Goal: Find specific page/section

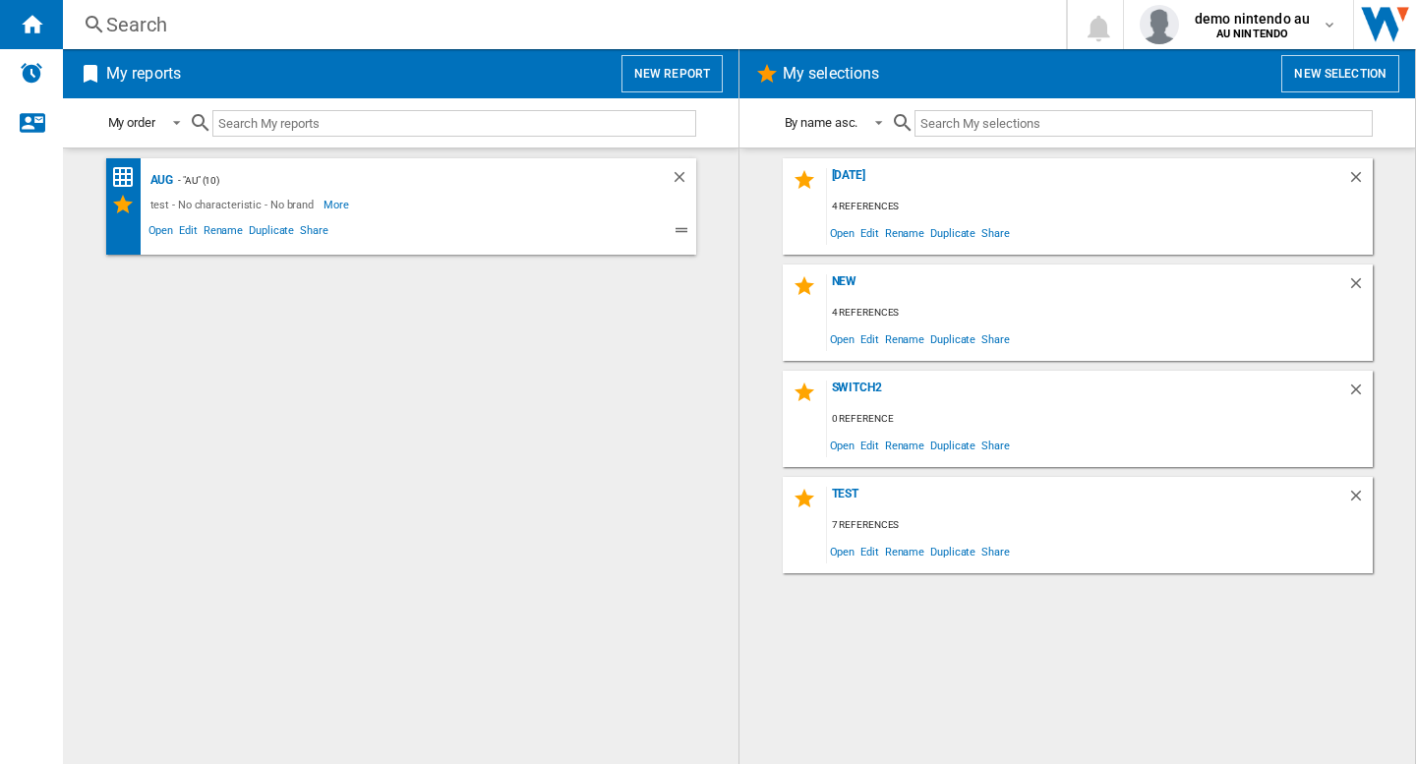
click at [471, 26] on div "Search" at bounding box center [560, 25] width 908 height 28
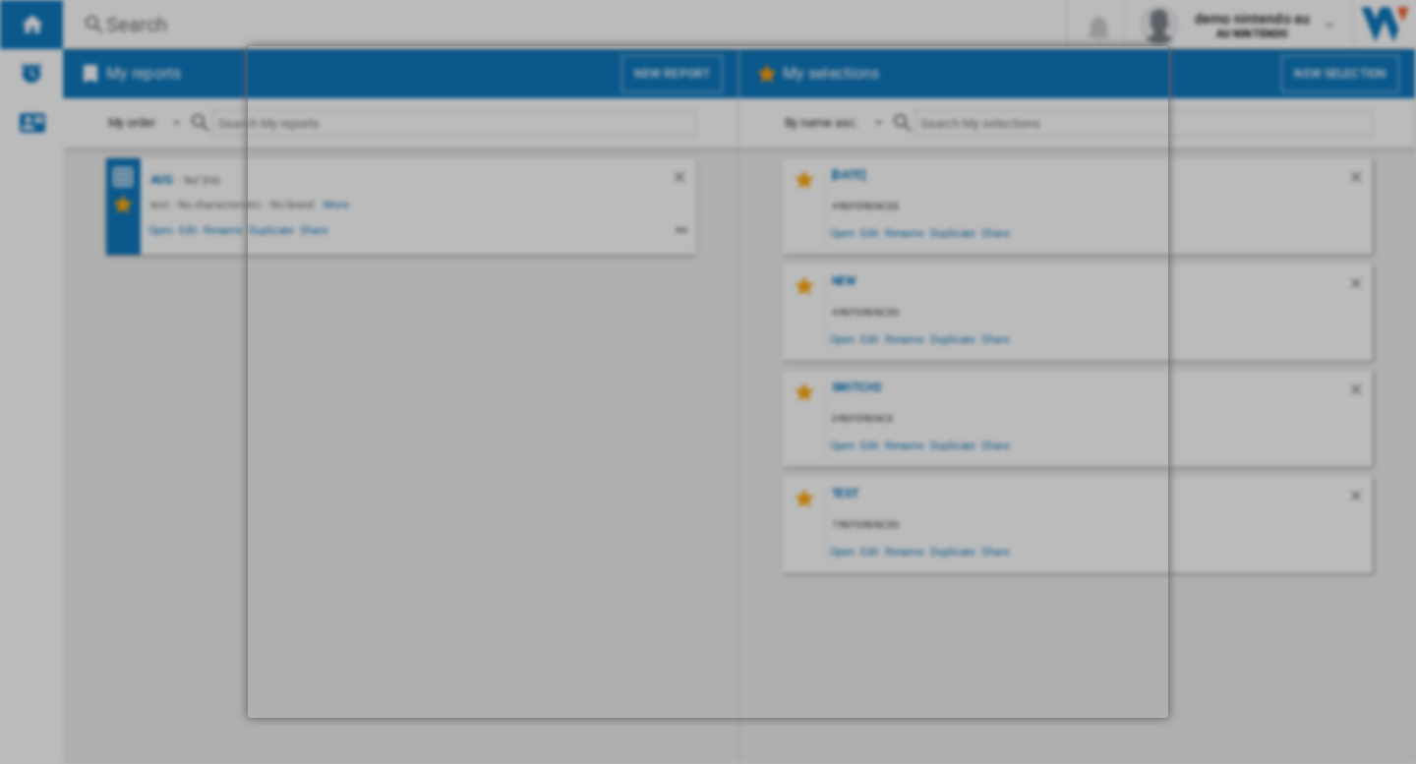
click at [181, 312] on div at bounding box center [708, 382] width 1416 height 764
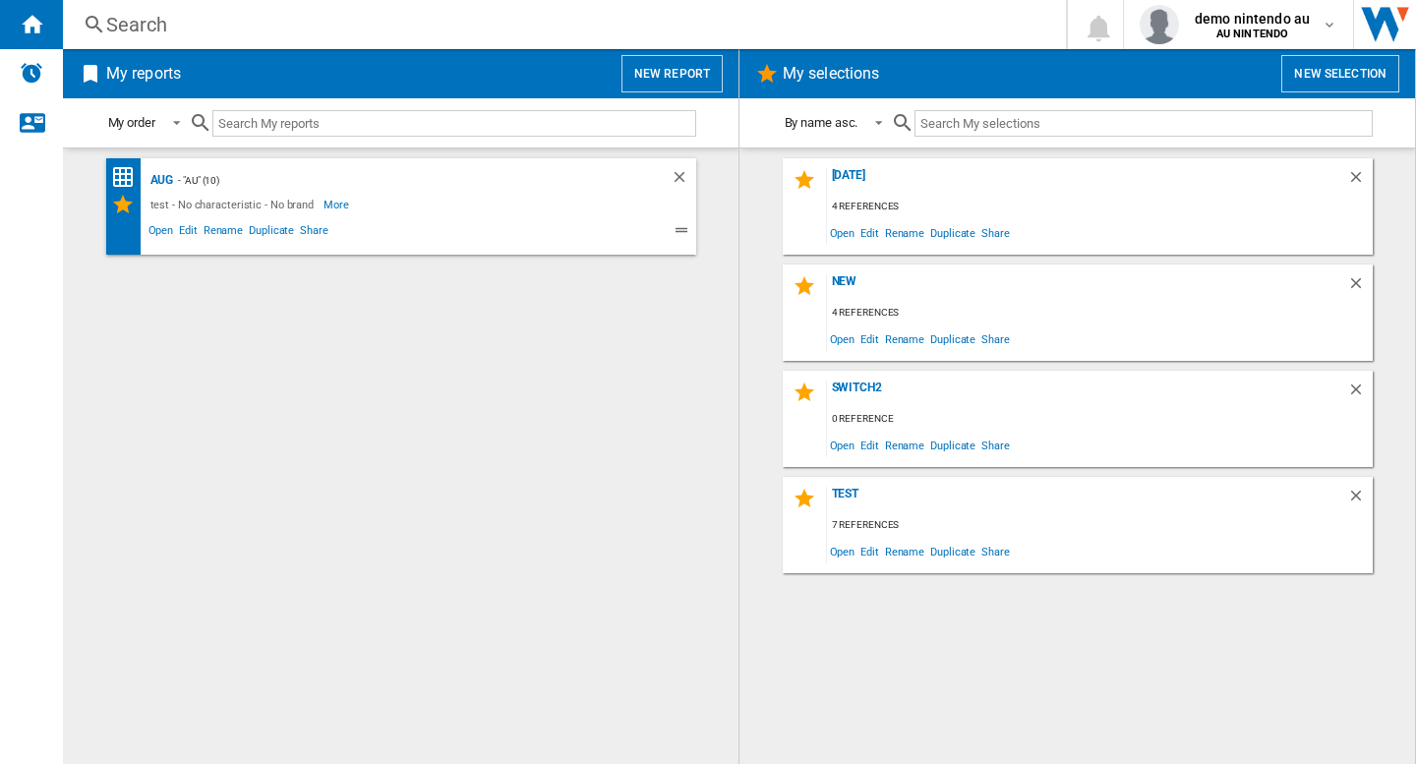
click at [458, 37] on div "Search" at bounding box center [560, 25] width 908 height 28
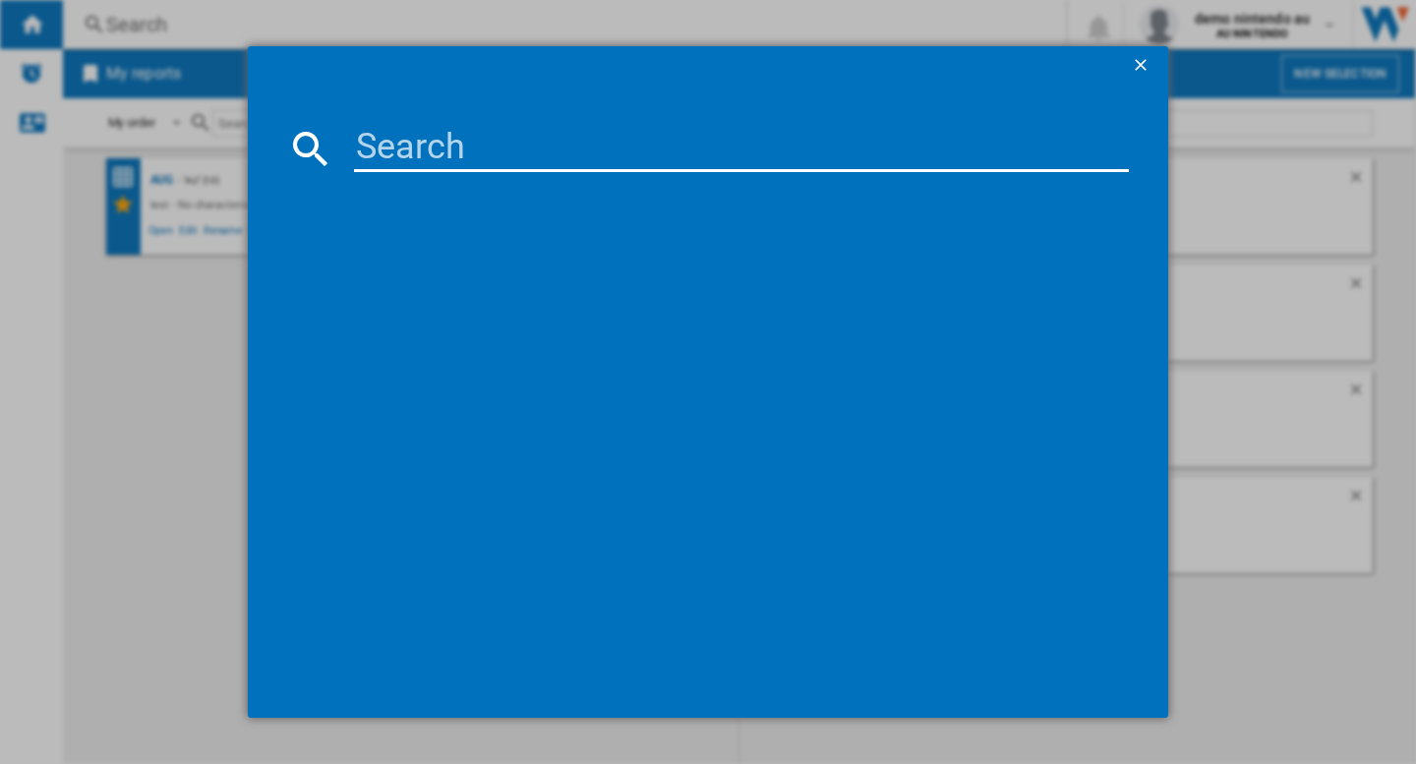
click at [480, 155] on input at bounding box center [741, 148] width 775 height 47
paste input "NINTENDO SWITCH LITE YELLOW 32GB"
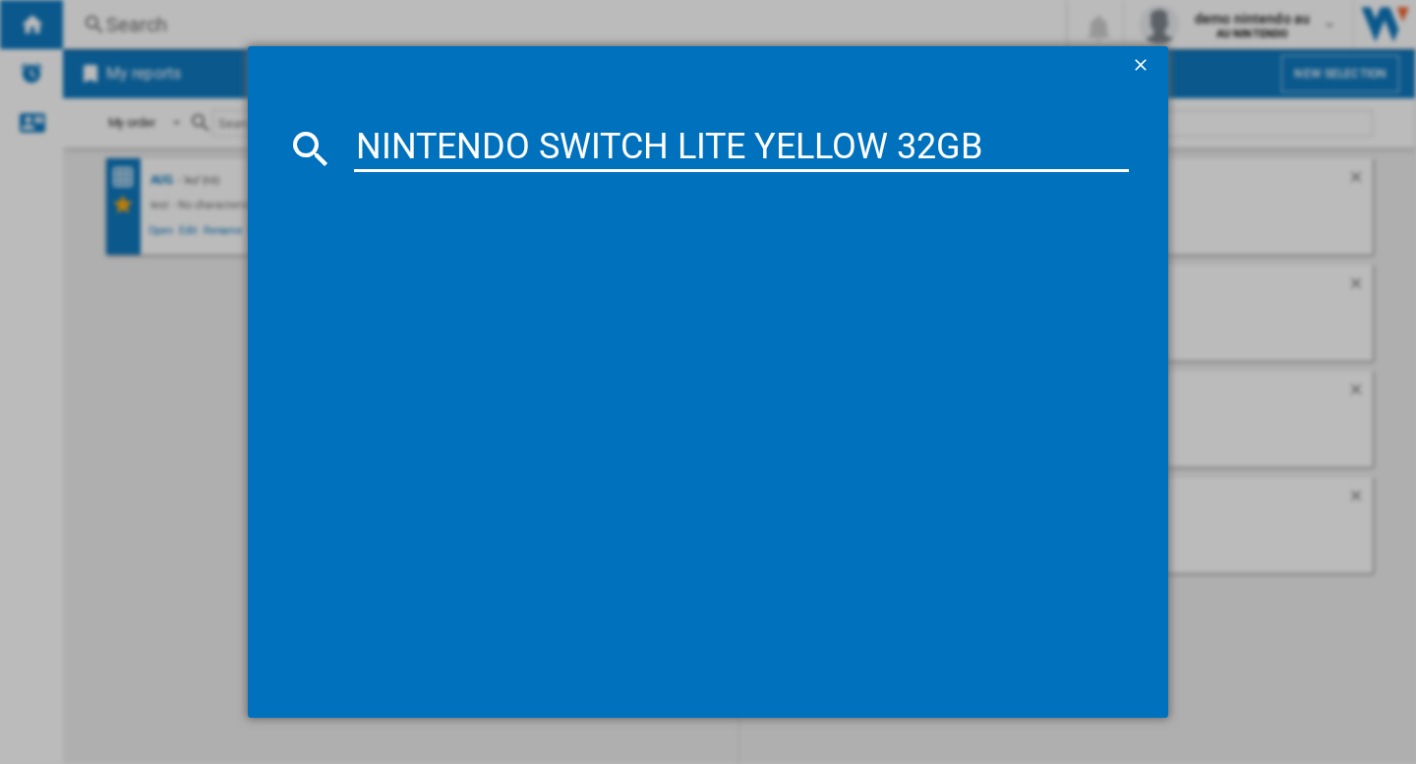
type input "NINTENDO SWITCH LITE YELLOW 32GB"
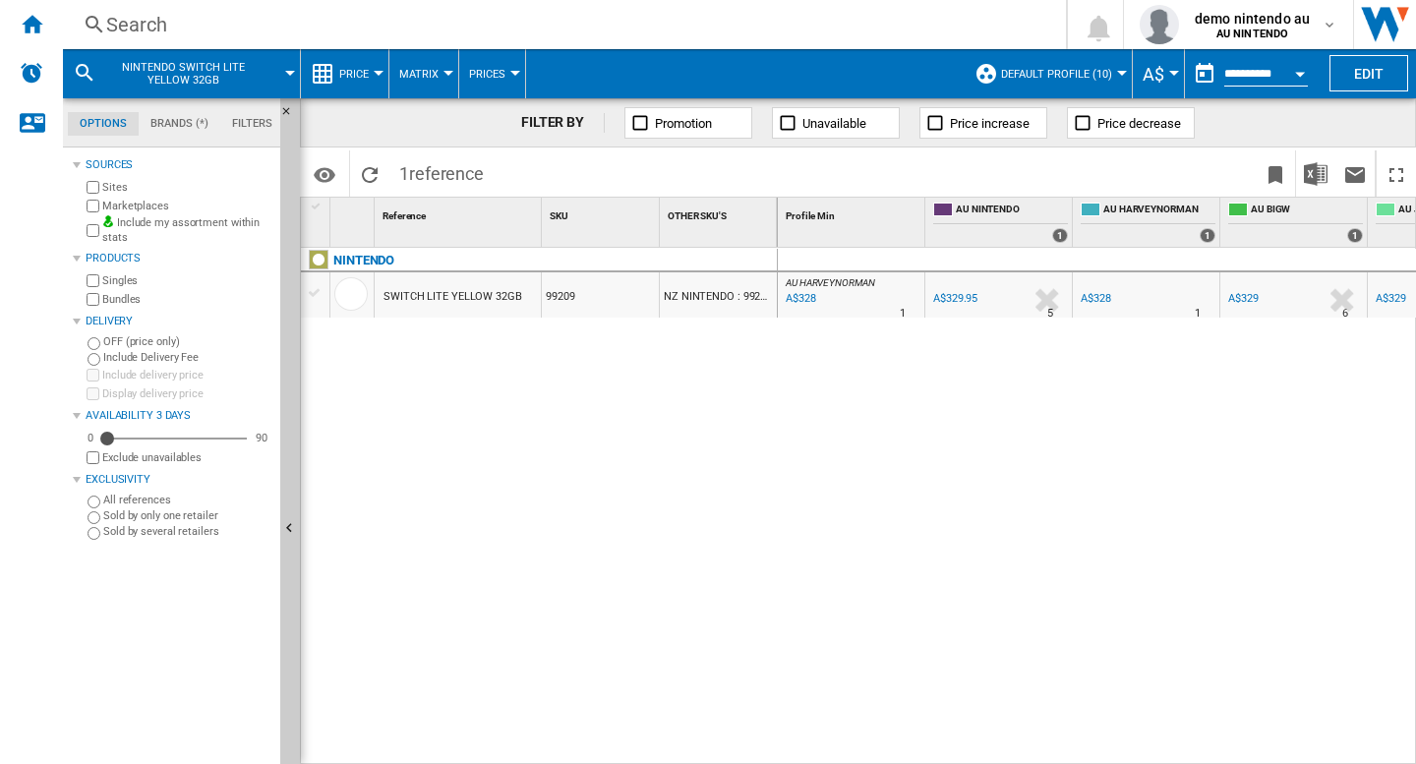
click at [866, 623] on div "AU HARVEYNORMAN : AU HARVEYNORMAN -0.6 % A$328 % N/A 1 AU HARVEYNORMAN : AU HAR…" at bounding box center [1097, 506] width 639 height 517
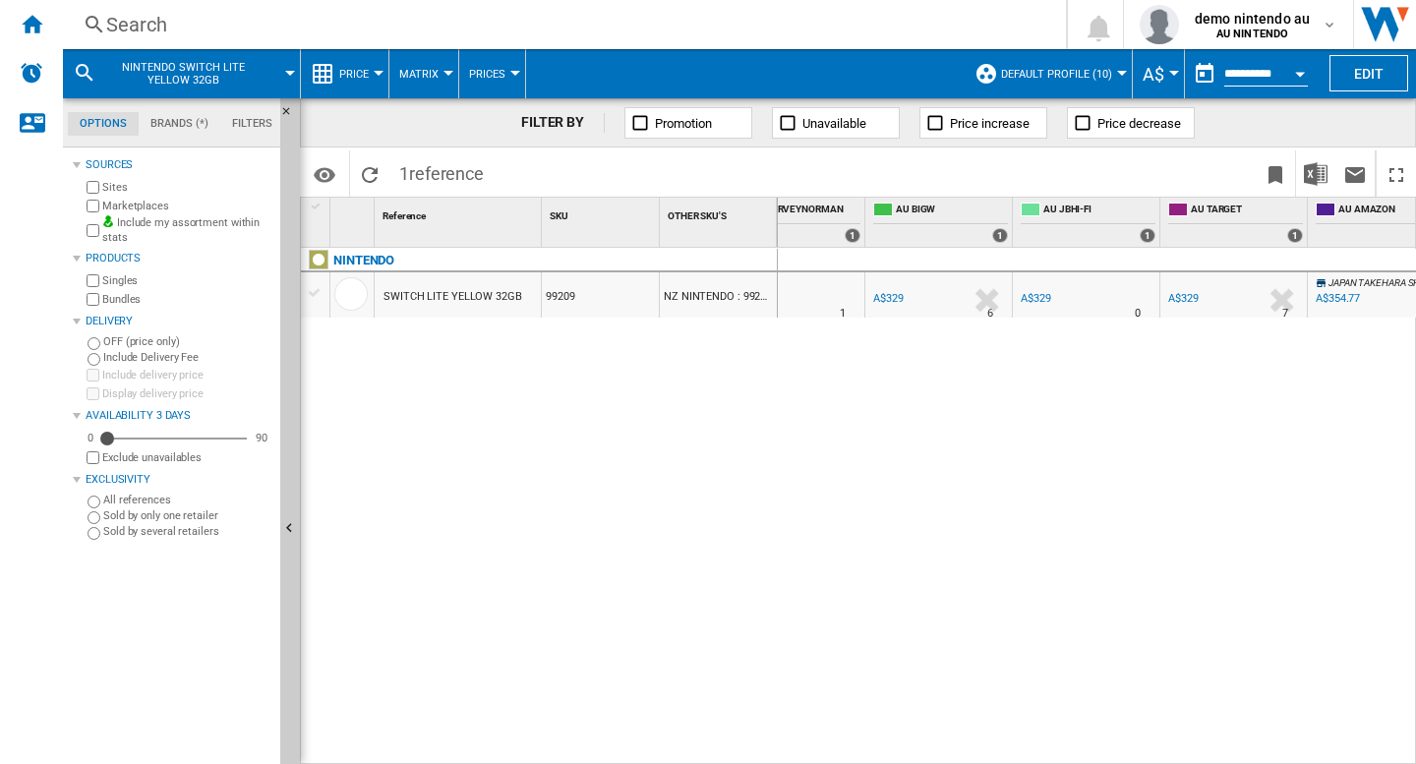
scroll to position [0, 393]
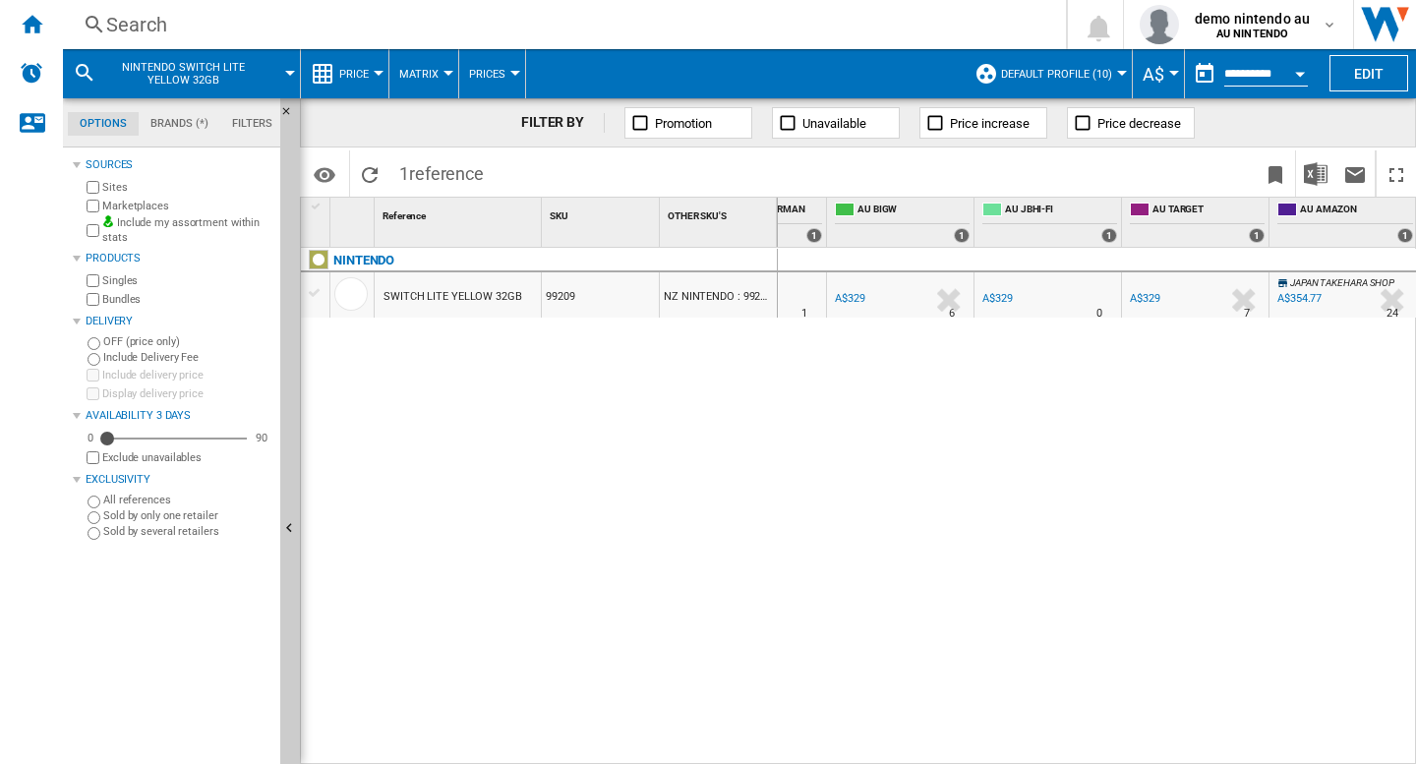
click at [1022, 519] on div "AU HARVEYNORMAN : AU HARVEYNORMAN -0.6 % A$328 % N/A 1 AU HARVEYNORMAN : AU HAR…" at bounding box center [1097, 506] width 639 height 517
click at [1274, 19] on span "demo nintendo au" at bounding box center [1251, 19] width 115 height 20
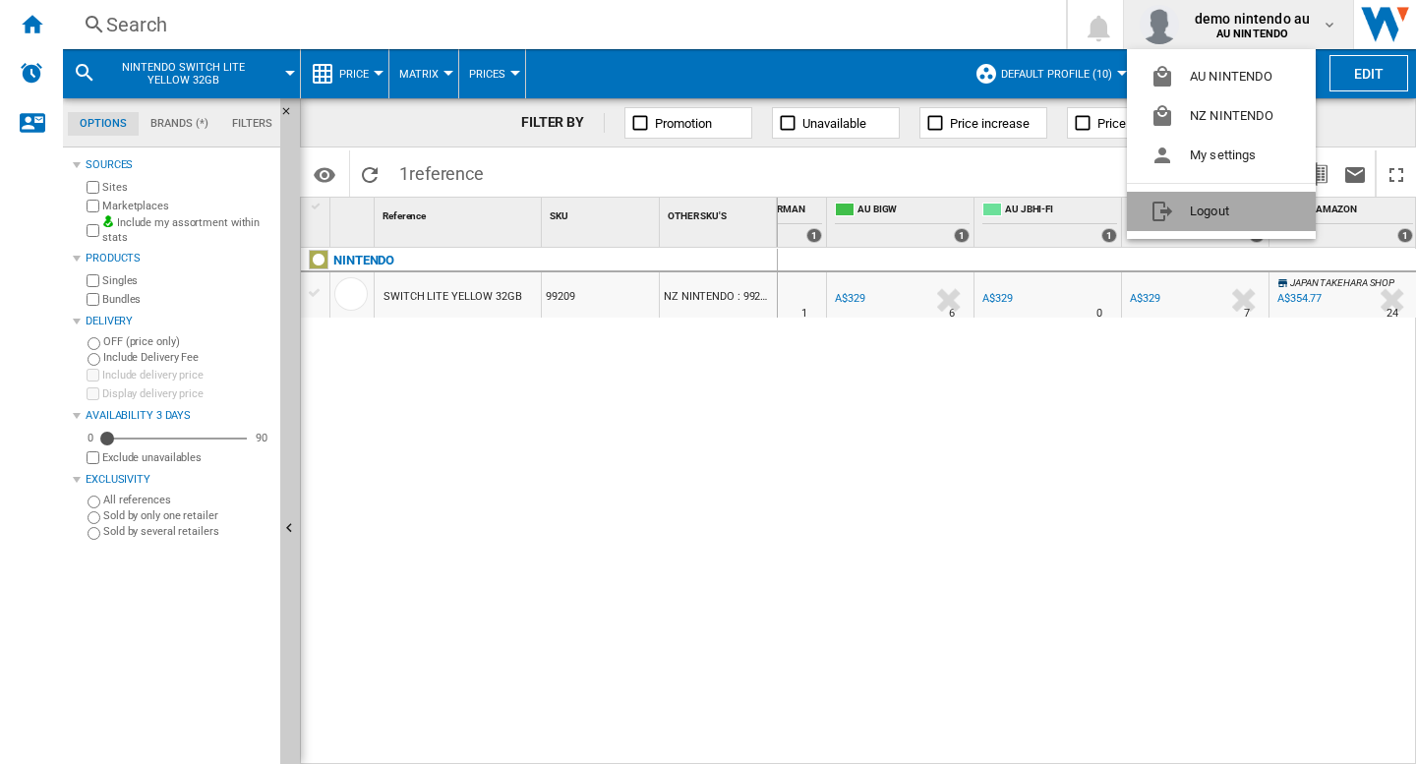
click at [1208, 213] on button "Logout" at bounding box center [1221, 211] width 189 height 39
